Goal: Navigation & Orientation: Find specific page/section

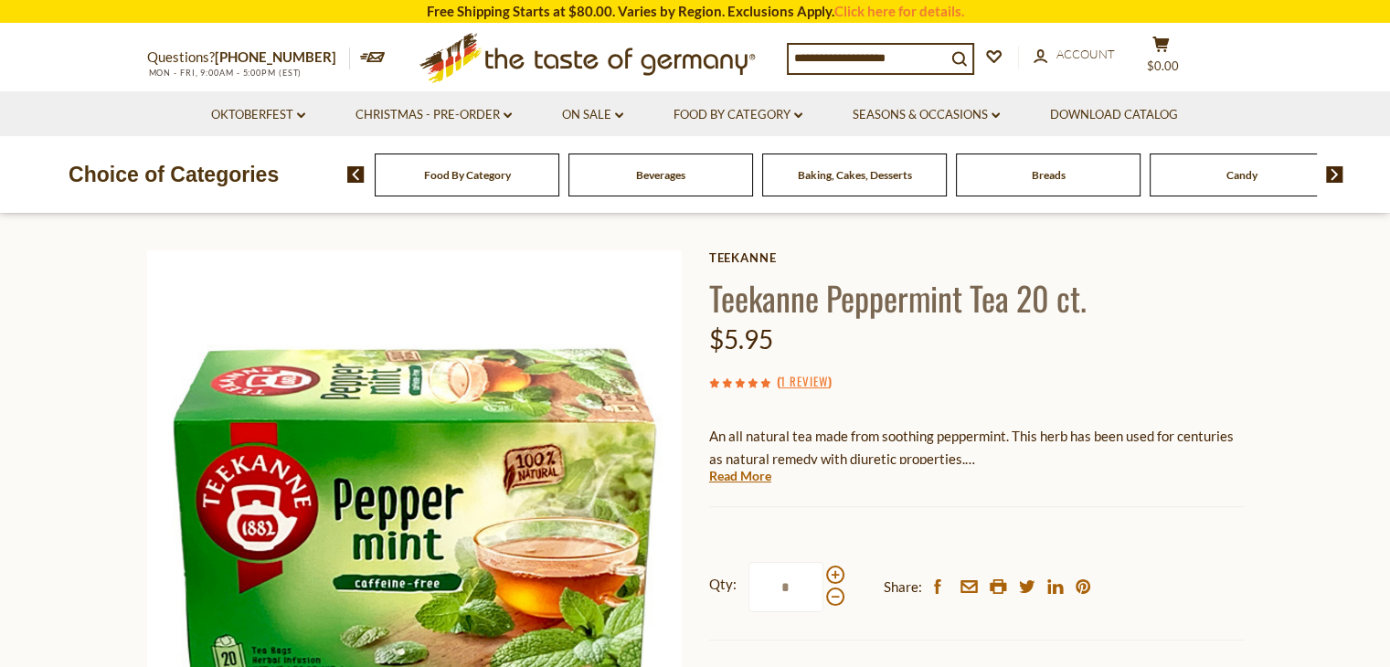
scroll to position [91, 0]
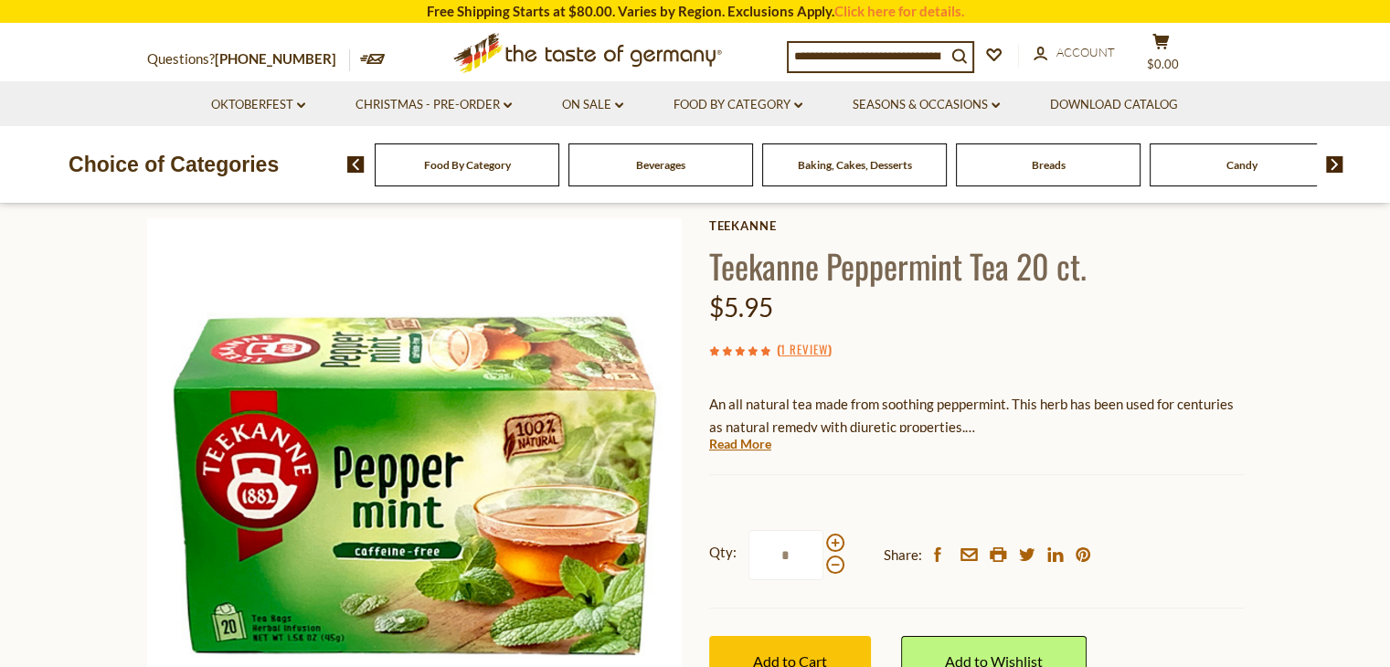
click at [451, 159] on span "Food By Category" at bounding box center [467, 165] width 87 height 14
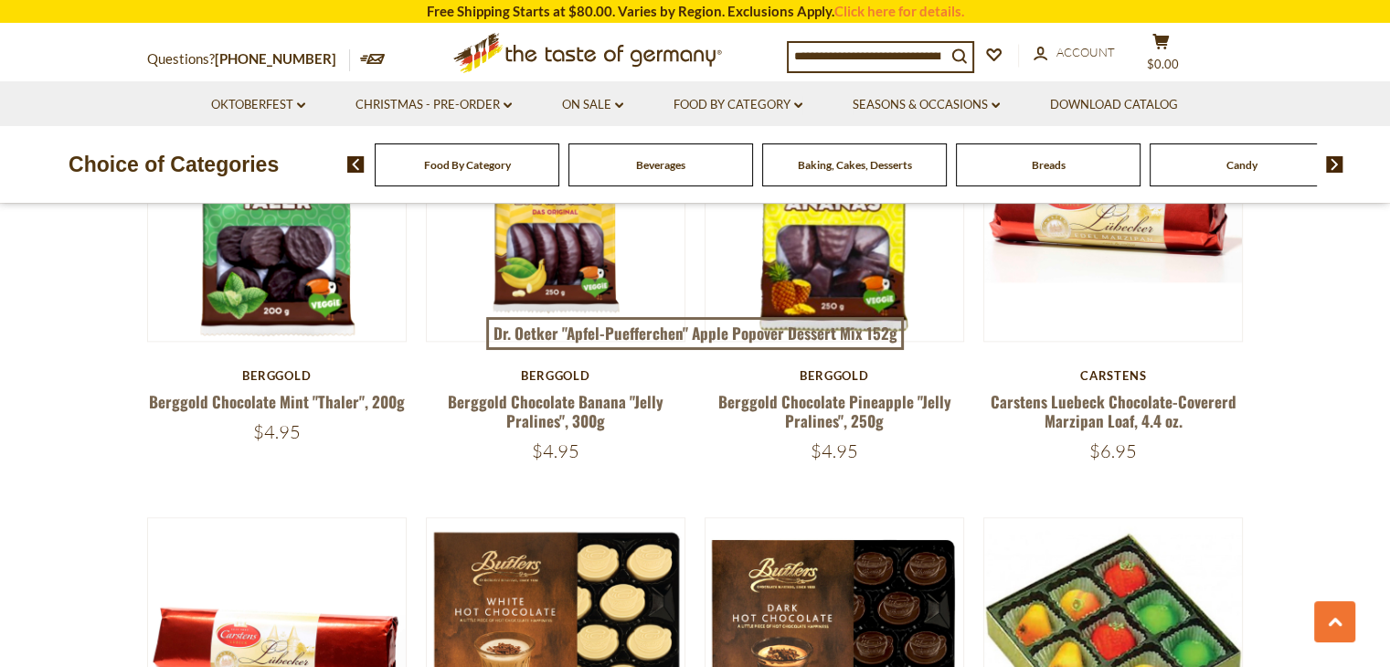
scroll to position [2101, 0]
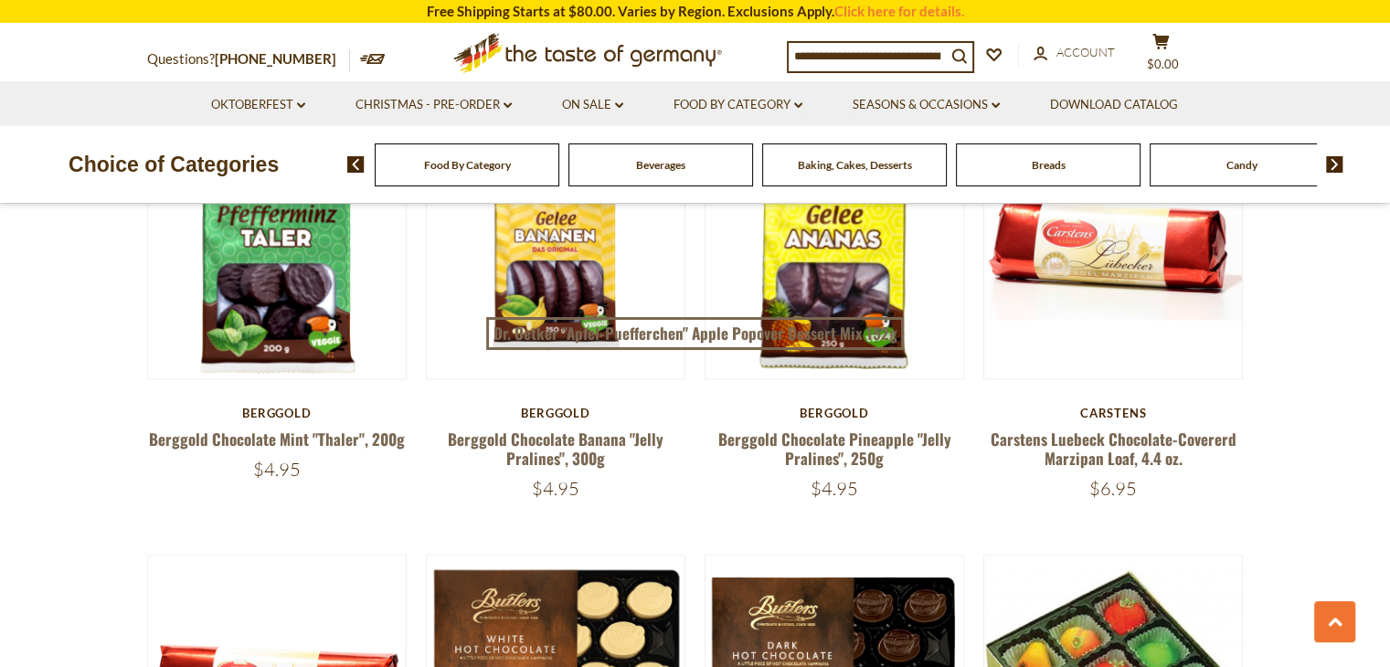
click at [654, 169] on span "Beverages" at bounding box center [660, 165] width 49 height 14
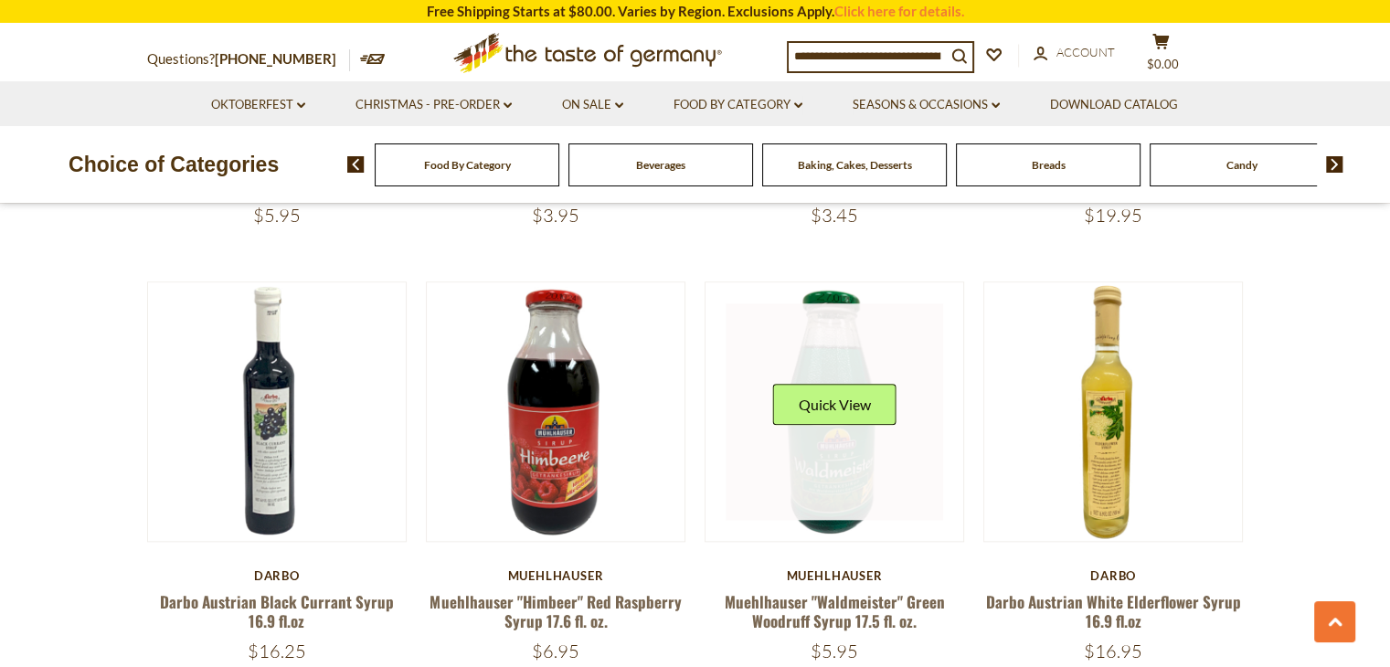
scroll to position [1919, 0]
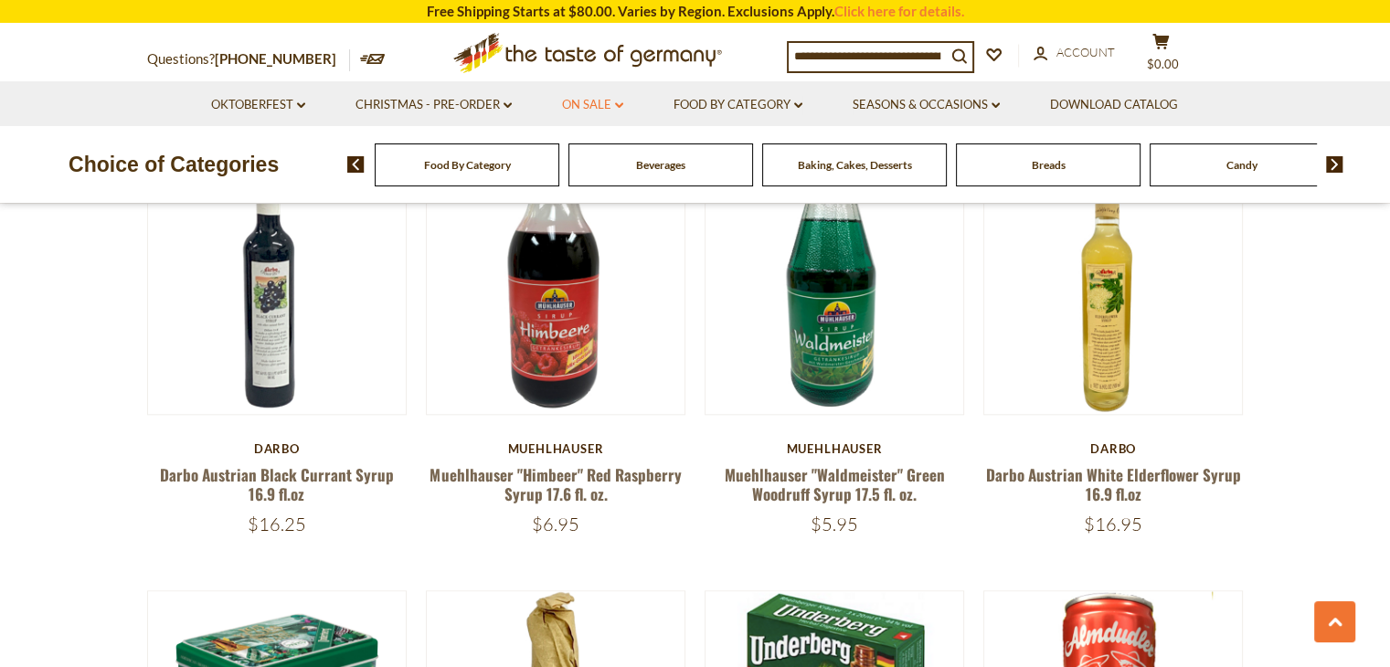
click at [575, 102] on link "On Sale dropdown_arrow" at bounding box center [592, 105] width 61 height 20
click at [585, 151] on link "All On Sale" at bounding box center [585, 152] width 66 height 16
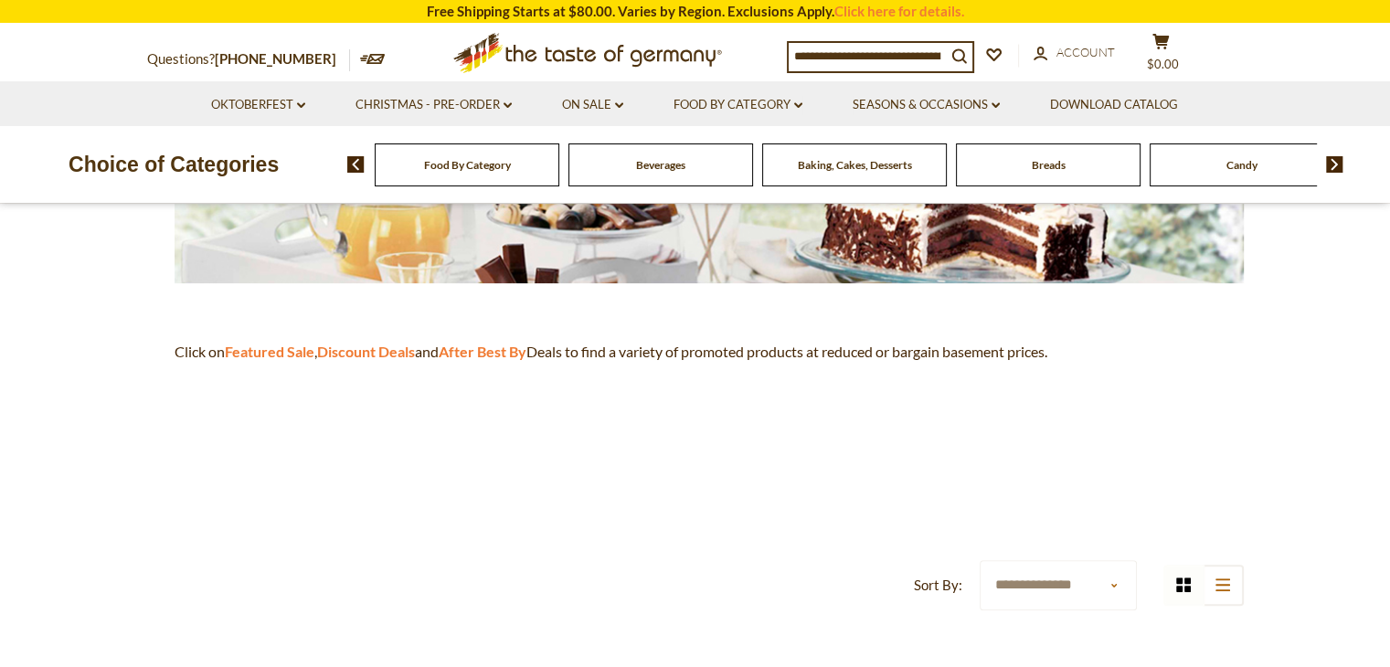
scroll to position [91, 0]
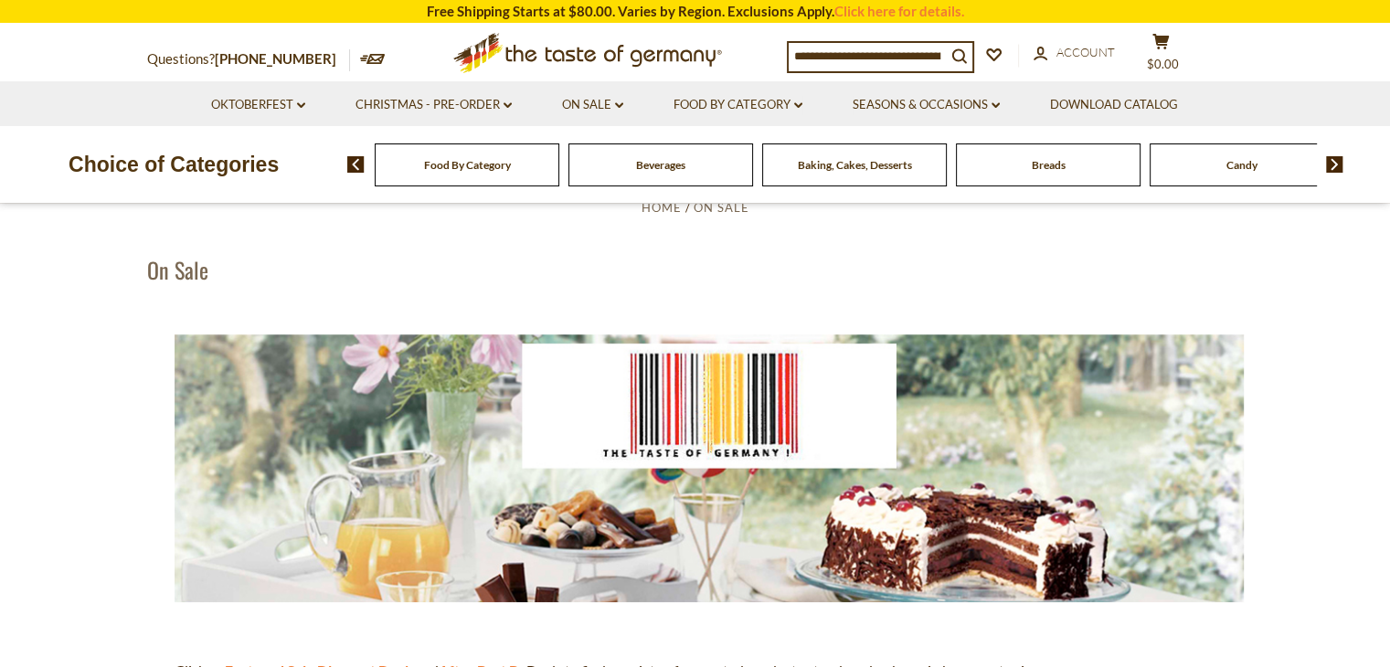
click at [854, 160] on span "Baking, Cakes, Desserts" at bounding box center [855, 165] width 114 height 14
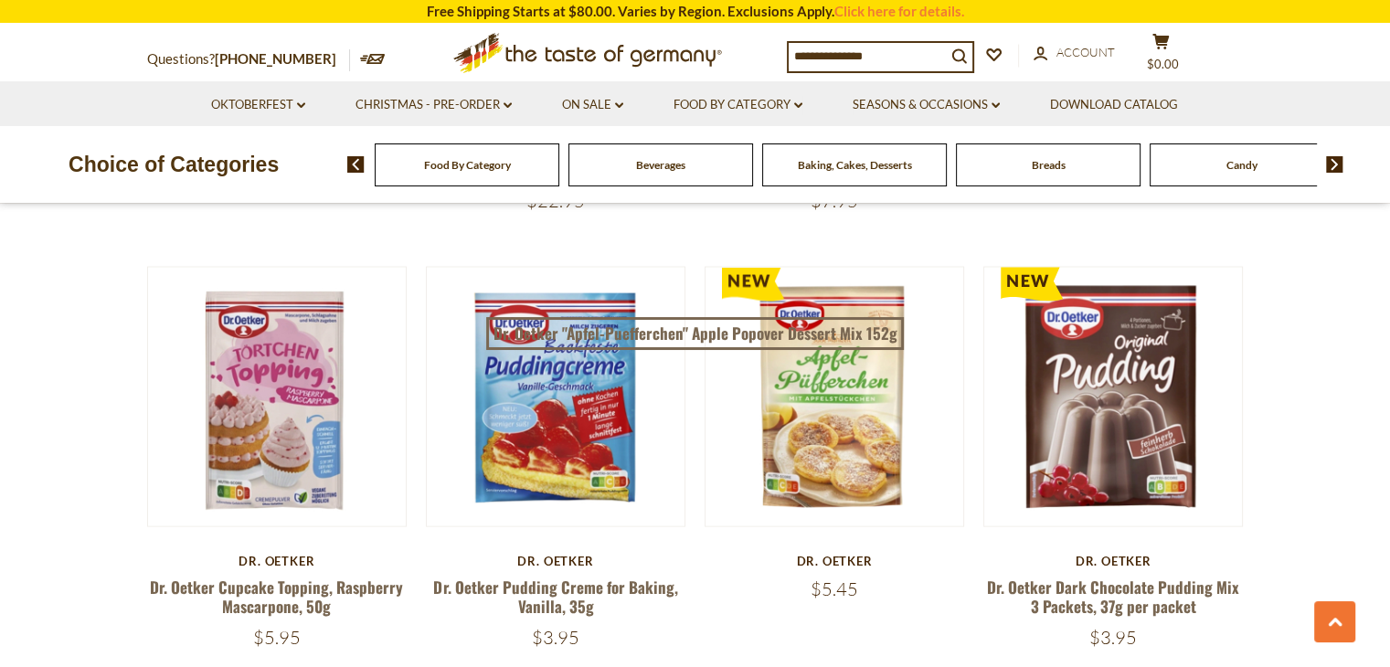
scroll to position [3563, 0]
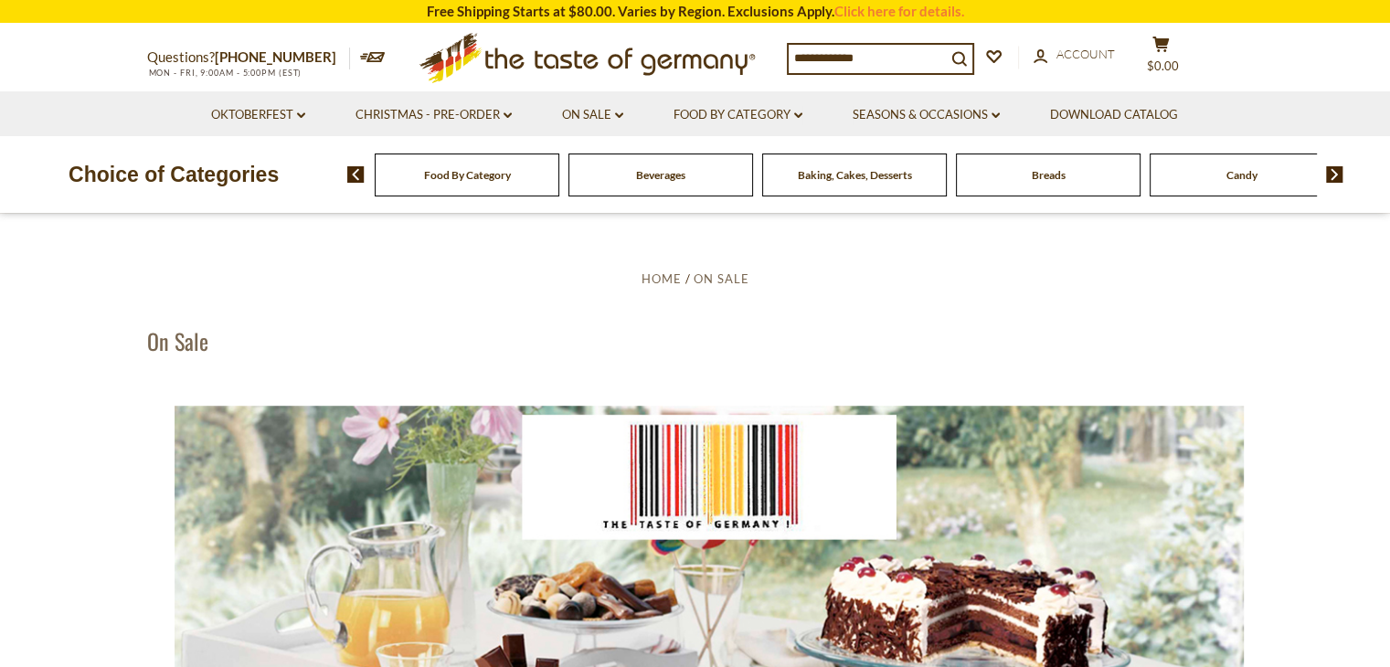
scroll to position [91, 0]
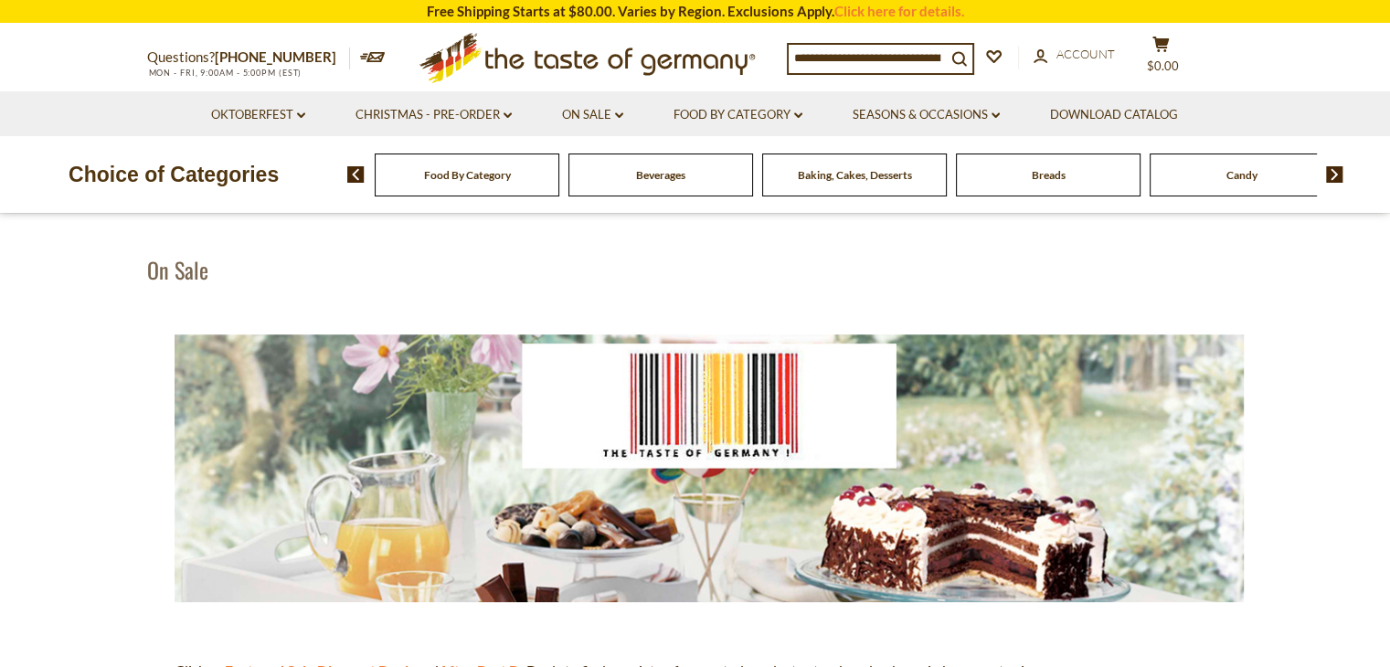
click at [1237, 172] on span "Candy" at bounding box center [1241, 175] width 31 height 14
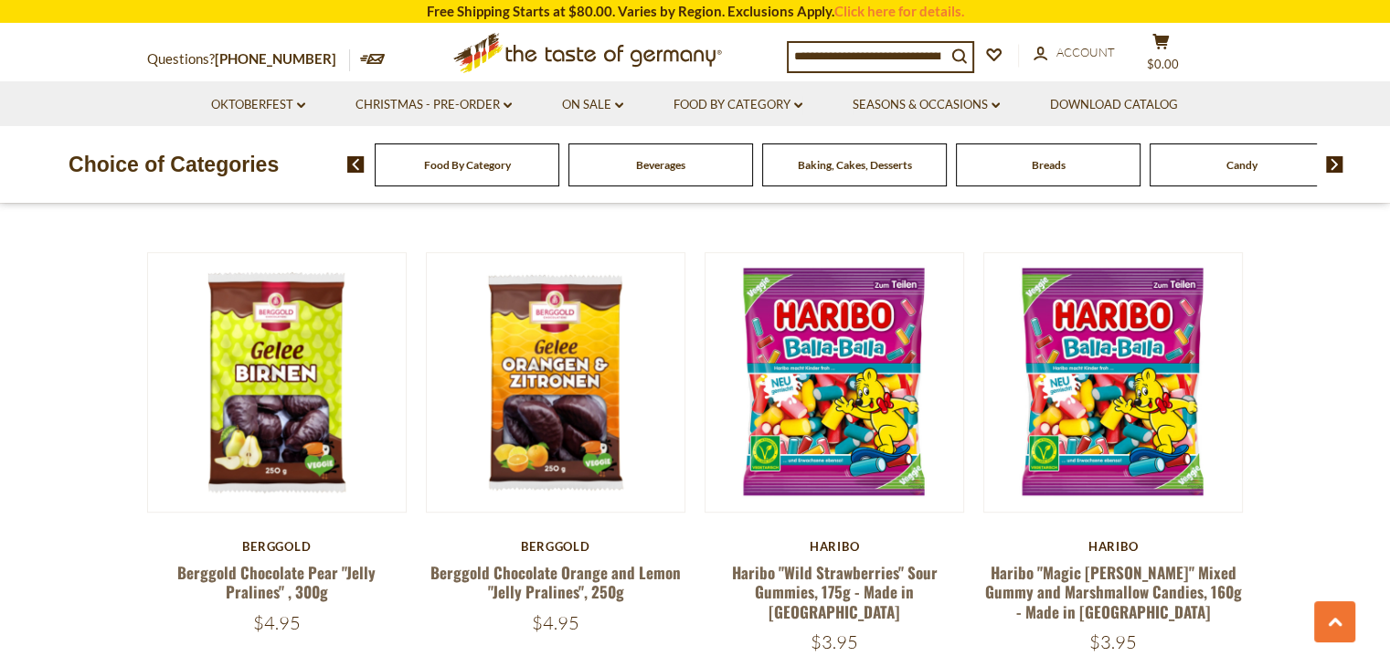
scroll to position [914, 0]
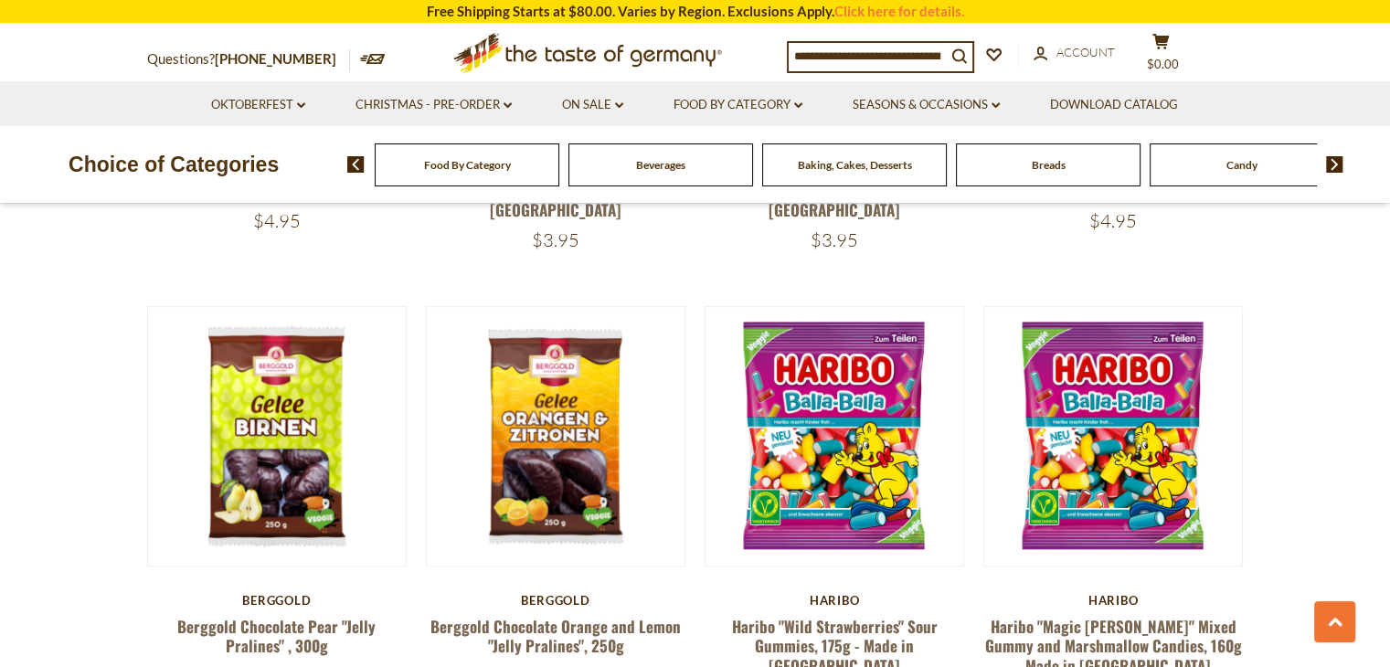
click at [1041, 165] on span "Breads" at bounding box center [1048, 165] width 34 height 14
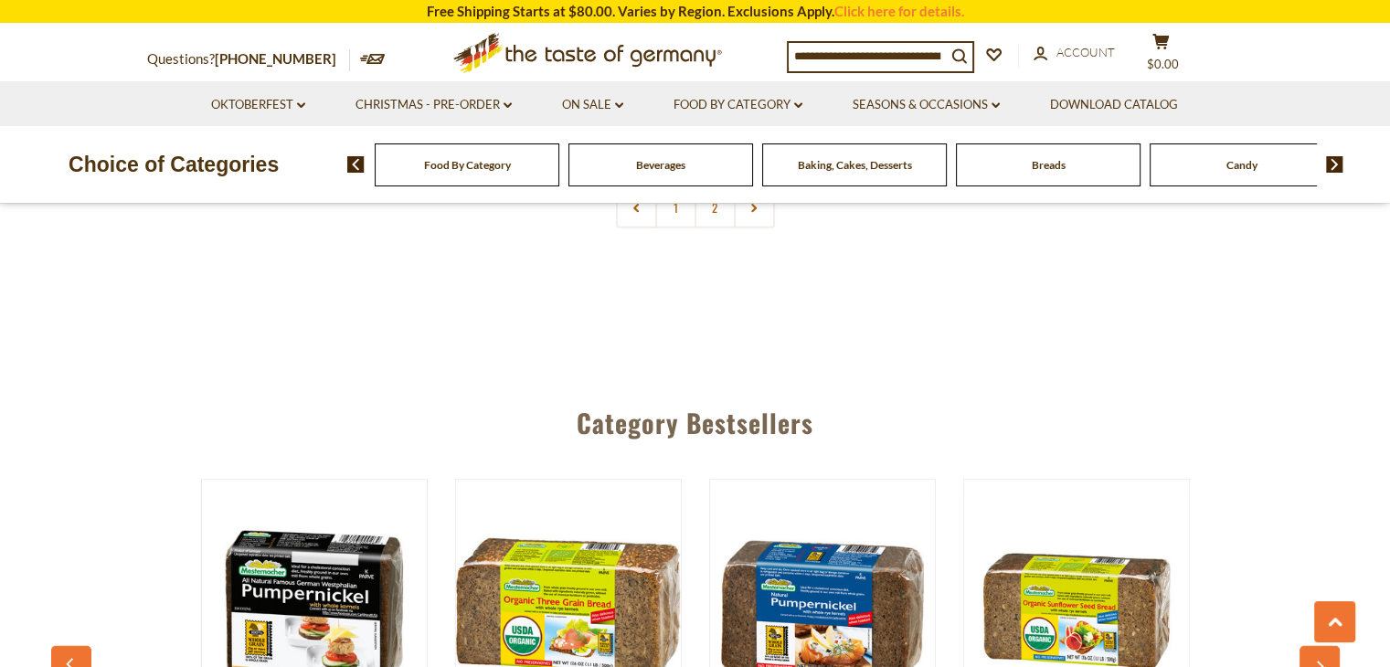
scroll to position [4568, 0]
click at [452, 174] on div "Food By Category" at bounding box center [467, 164] width 185 height 43
click at [458, 157] on div "Food By Category" at bounding box center [466, 164] width 185 height 43
click at [456, 161] on span "Food By Category" at bounding box center [466, 165] width 87 height 14
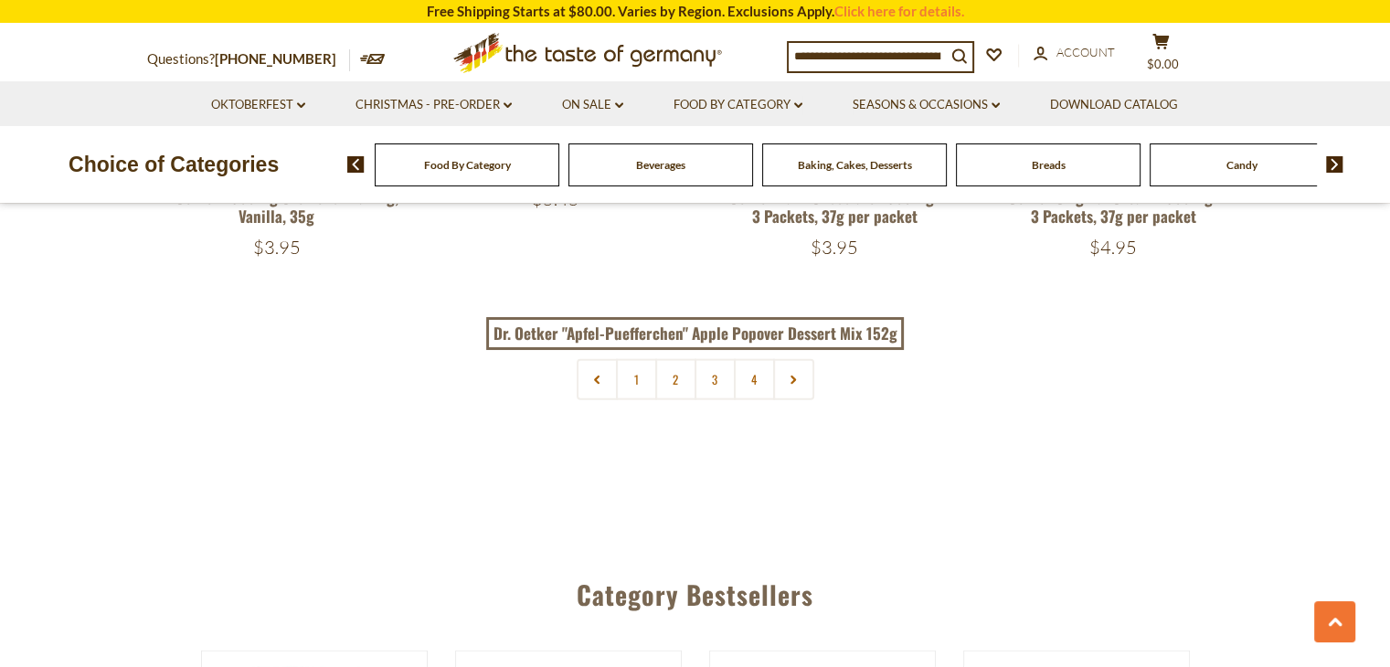
scroll to position [4111, 0]
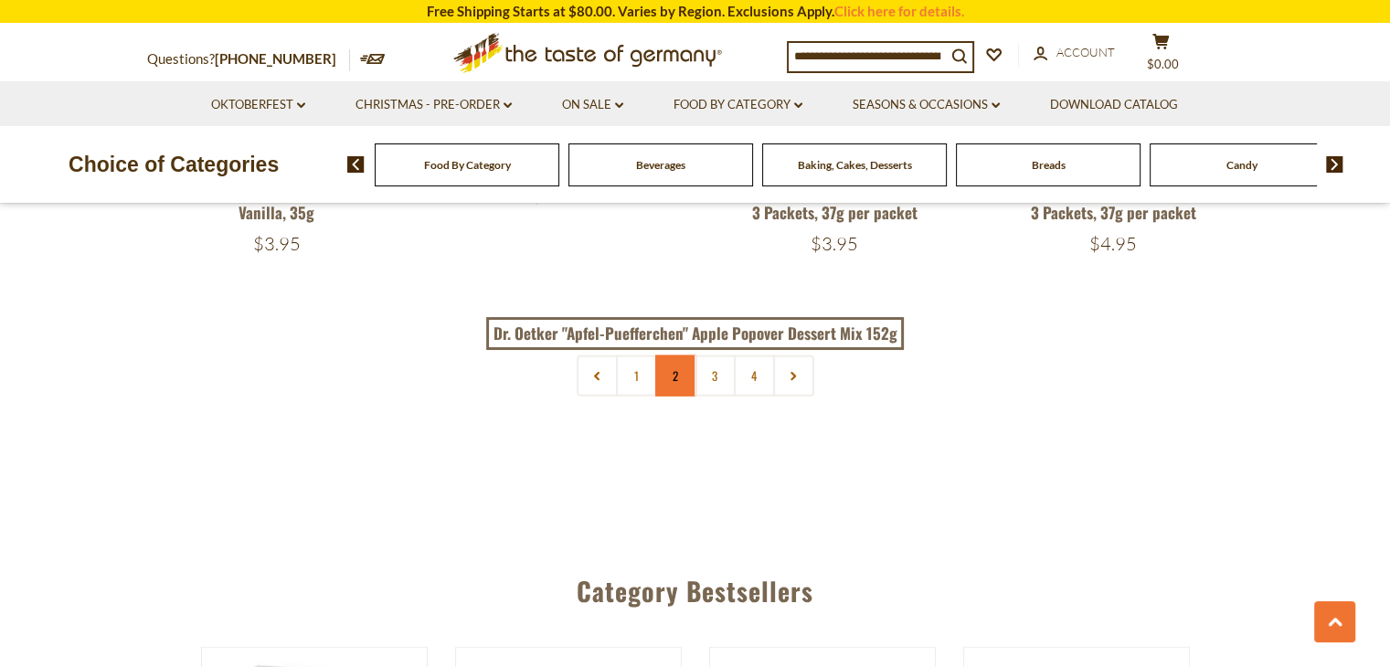
click at [669, 355] on link "2" at bounding box center [675, 375] width 41 height 41
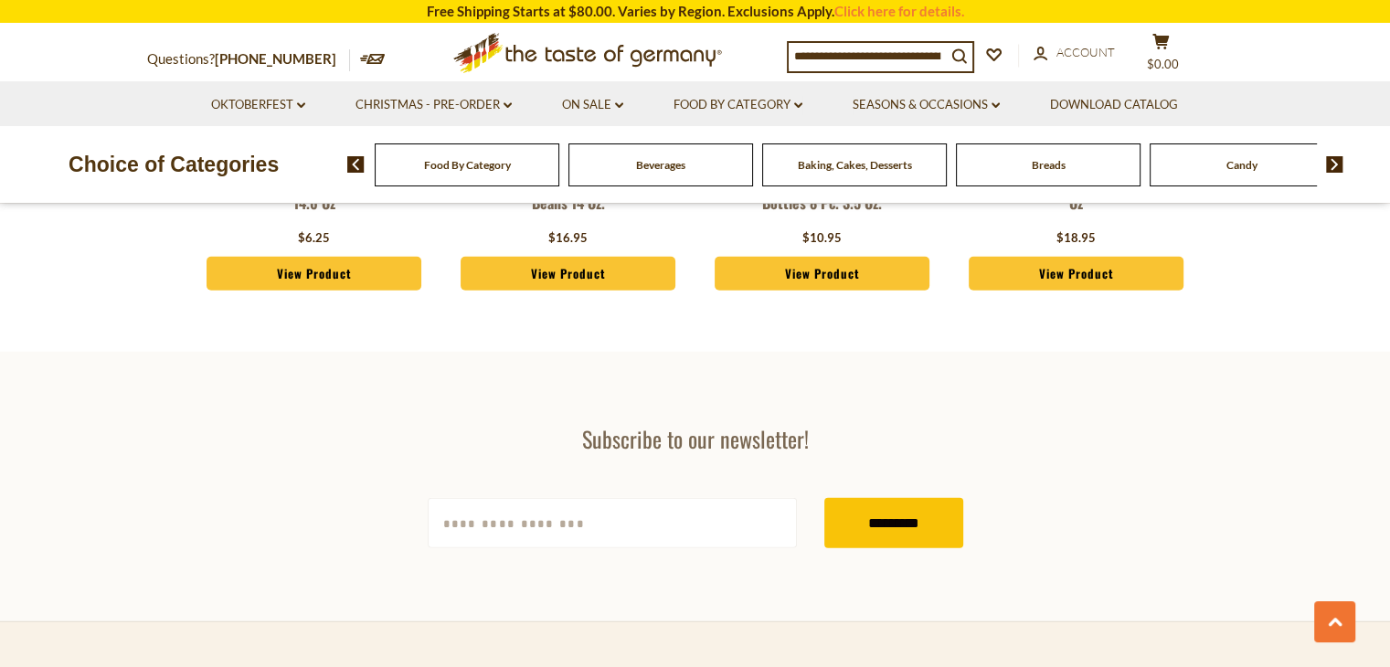
scroll to position [4477, 0]
